Goal: Information Seeking & Learning: Learn about a topic

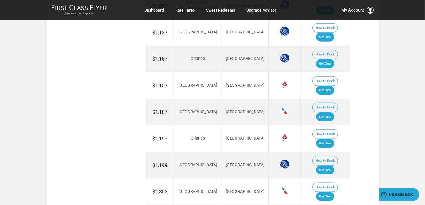
scroll to position [567, 0]
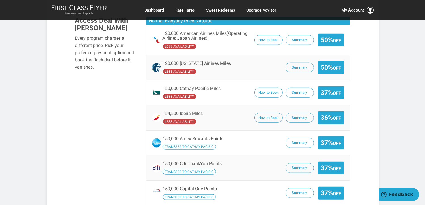
scroll to position [340, 0]
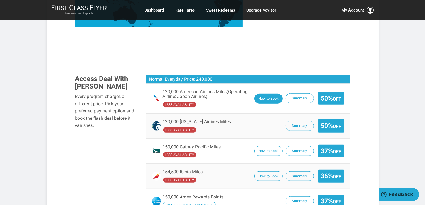
click at [264, 94] on button "How to Book" at bounding box center [268, 99] width 28 height 10
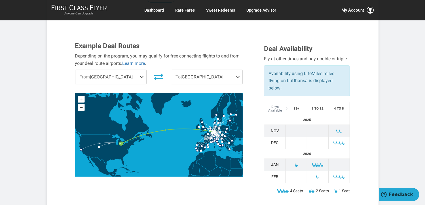
scroll to position [170, 0]
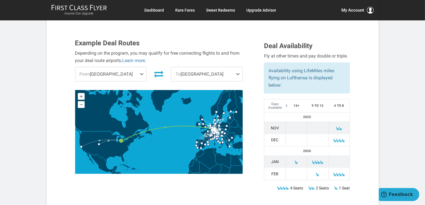
click at [141, 67] on span at bounding box center [143, 74] width 7 height 14
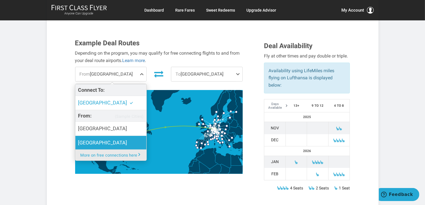
click at [102, 139] on span "[GEOGRAPHIC_DATA]" at bounding box center [102, 143] width 49 height 8
click at [0, 0] on input "[GEOGRAPHIC_DATA]" at bounding box center [0, 0] width 0 height 0
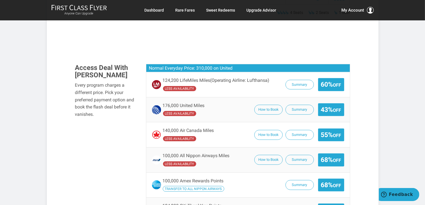
scroll to position [340, 0]
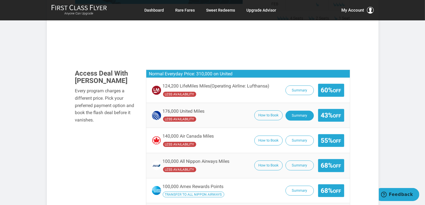
click at [295, 111] on button "Summary" at bounding box center [300, 116] width 28 height 10
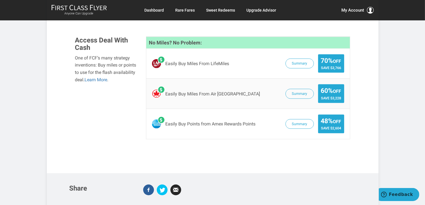
scroll to position [738, 0]
